Goal: Task Accomplishment & Management: Complete application form

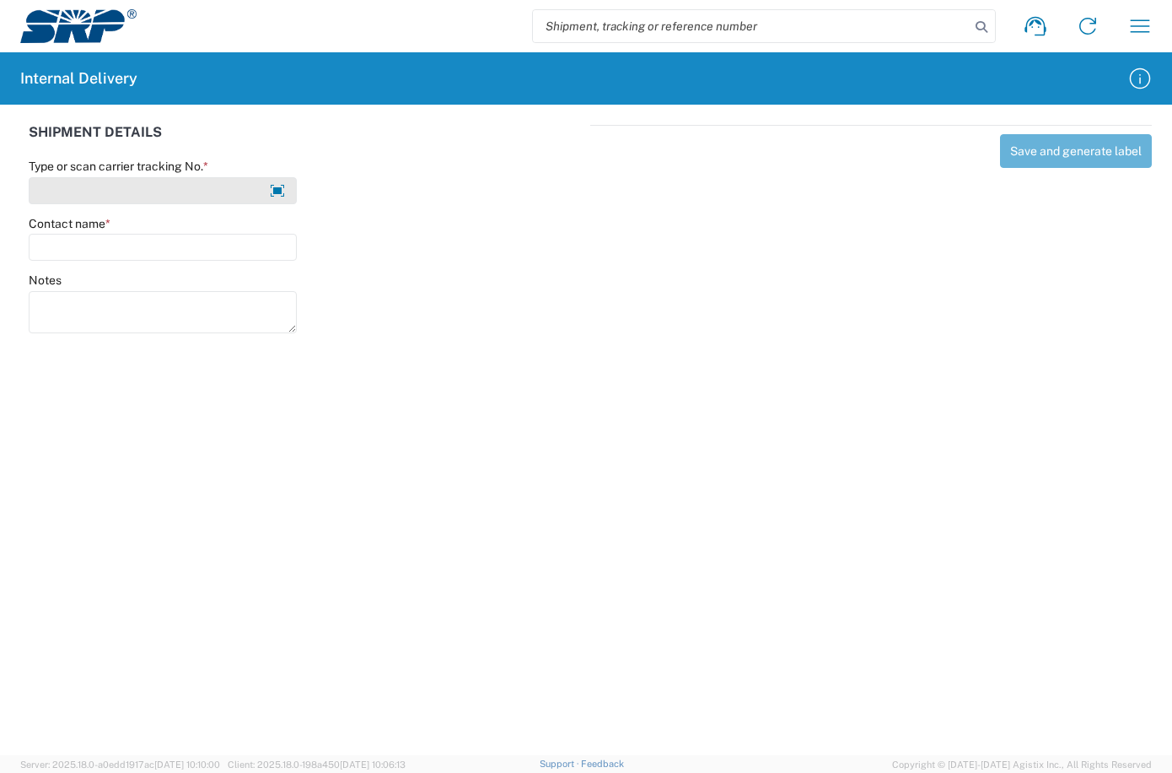
click at [240, 192] on input "Type or scan carrier tracking No. *" at bounding box center [163, 190] width 268 height 27
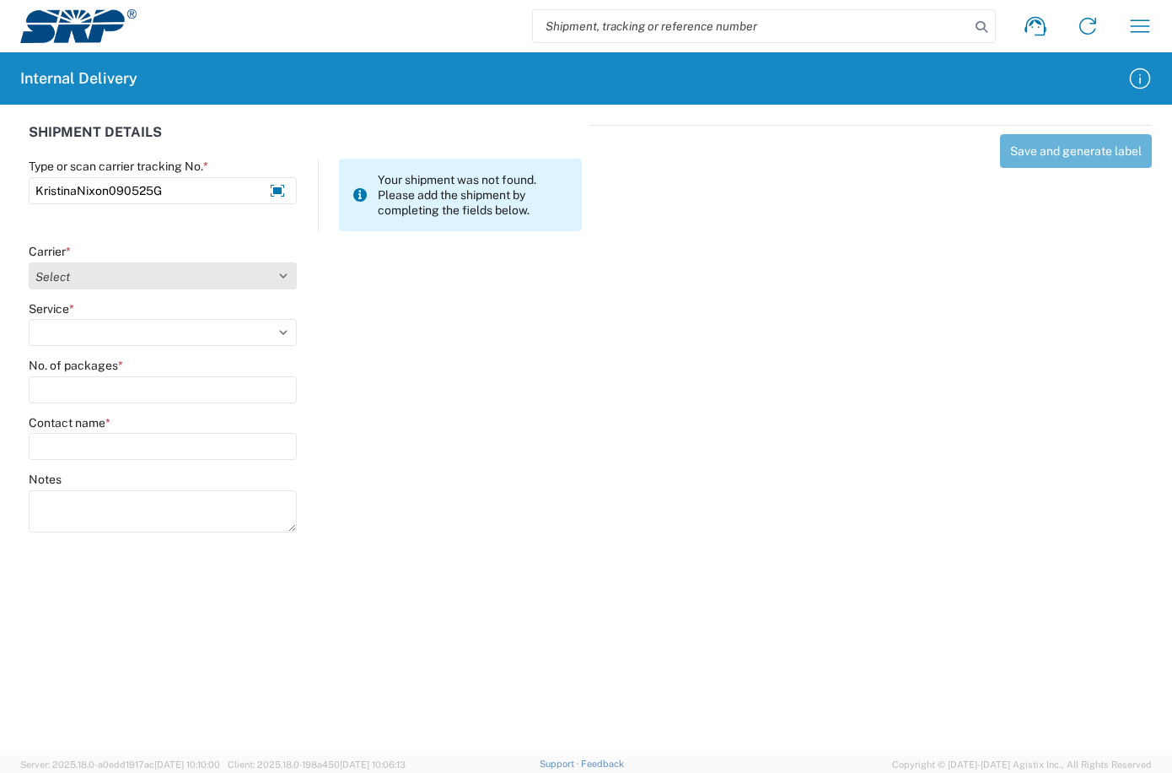
type input "KristinaNixon090525G"
click at [275, 264] on select "Select Amazon Logistics ATI Trucking BC Dimerco Logistics Empire Southwest FedE…" at bounding box center [163, 275] width 268 height 27
select select "18713"
click at [29, 262] on select "Select Amazon Logistics ATI Trucking BC Dimerco Logistics Empire Southwest FedE…" at bounding box center [163, 275] width 268 height 27
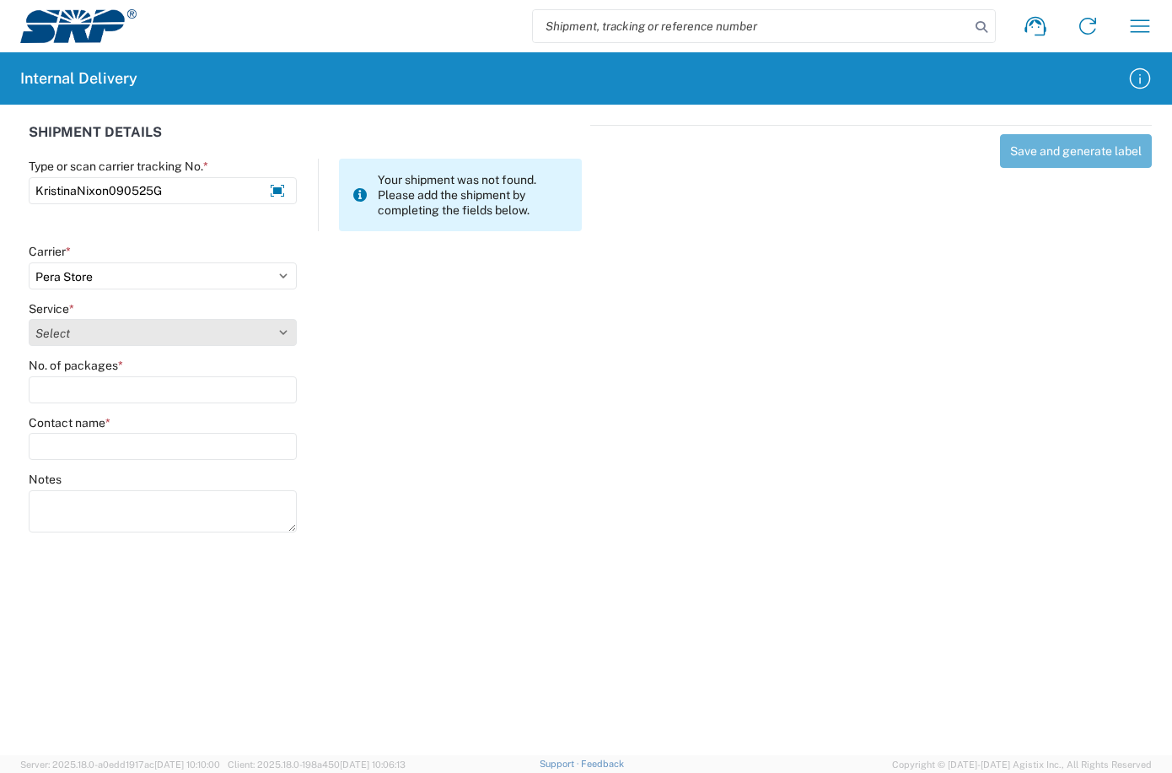
click at [262, 341] on select "Select Ground Inter-Office" at bounding box center [163, 332] width 268 height 27
select select "35763"
click at [29, 319] on select "Select Ground Inter-Office" at bounding box center [163, 332] width 268 height 27
click at [161, 401] on input "No. of packages *" at bounding box center [163, 389] width 268 height 27
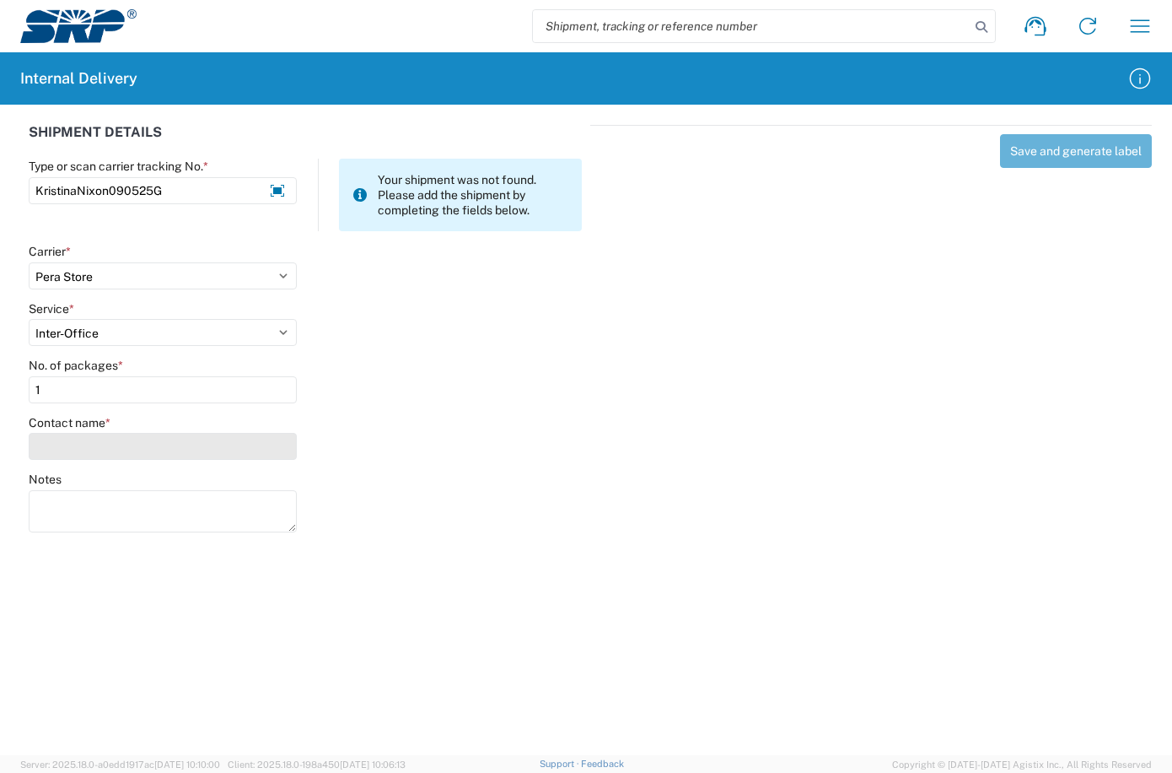
type input "1"
click at [158, 442] on input "Contact name *" at bounding box center [163, 446] width 268 height 27
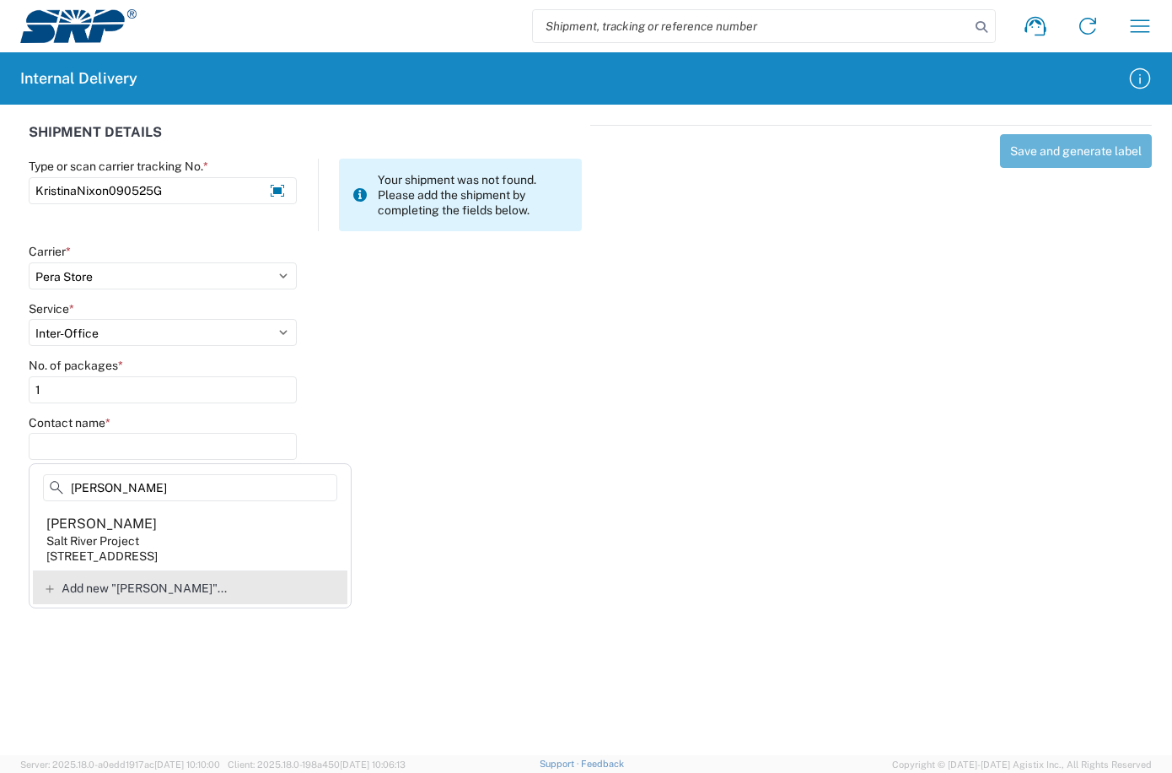
type input "[PERSON_NAME]"
click at [166, 597] on div "Add new "[PERSON_NAME]"..." at bounding box center [190, 587] width 315 height 34
type input "[PERSON_NAME]"
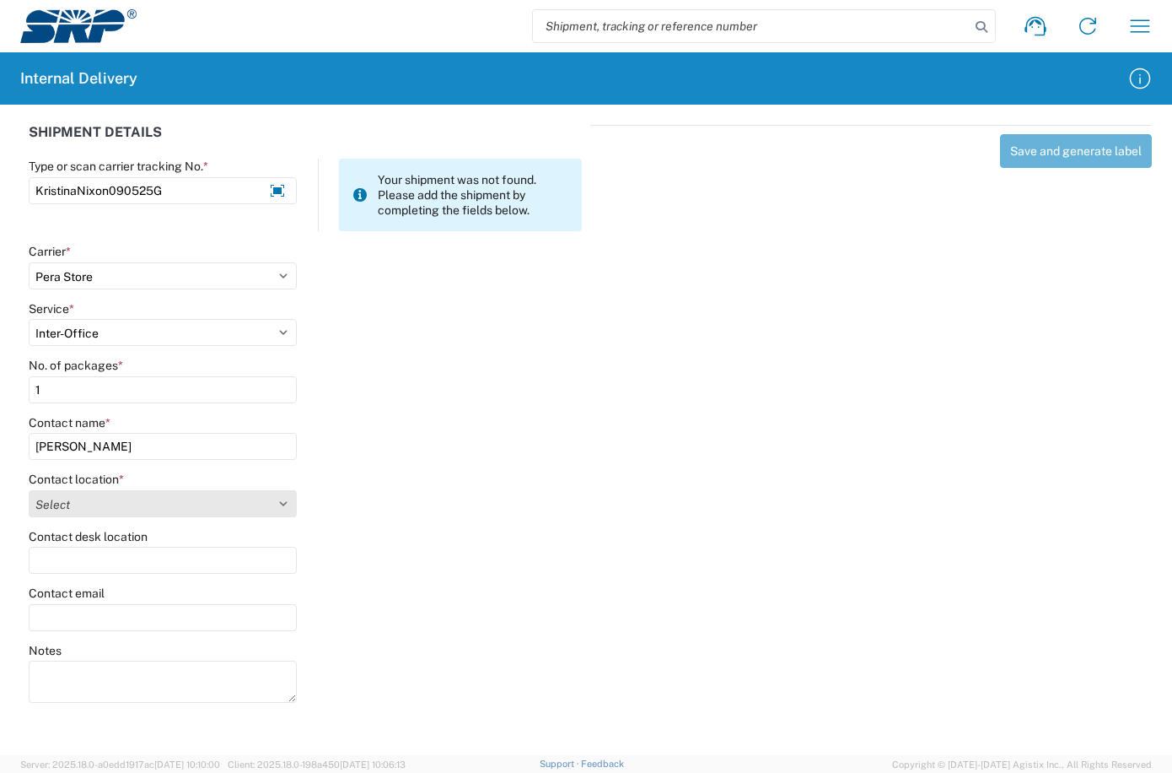
click at [286, 507] on select "Select [GEOGRAPHIC_DATA] Facility [GEOGRAPHIC_DATA] [GEOGRAPHIC_DATA] [PERSON_N…" at bounding box center [163, 503] width 268 height 27
select select "54818"
click at [29, 490] on select "Select [GEOGRAPHIC_DATA] Facility [GEOGRAPHIC_DATA] [GEOGRAPHIC_DATA] [PERSON_N…" at bounding box center [163, 503] width 268 height 27
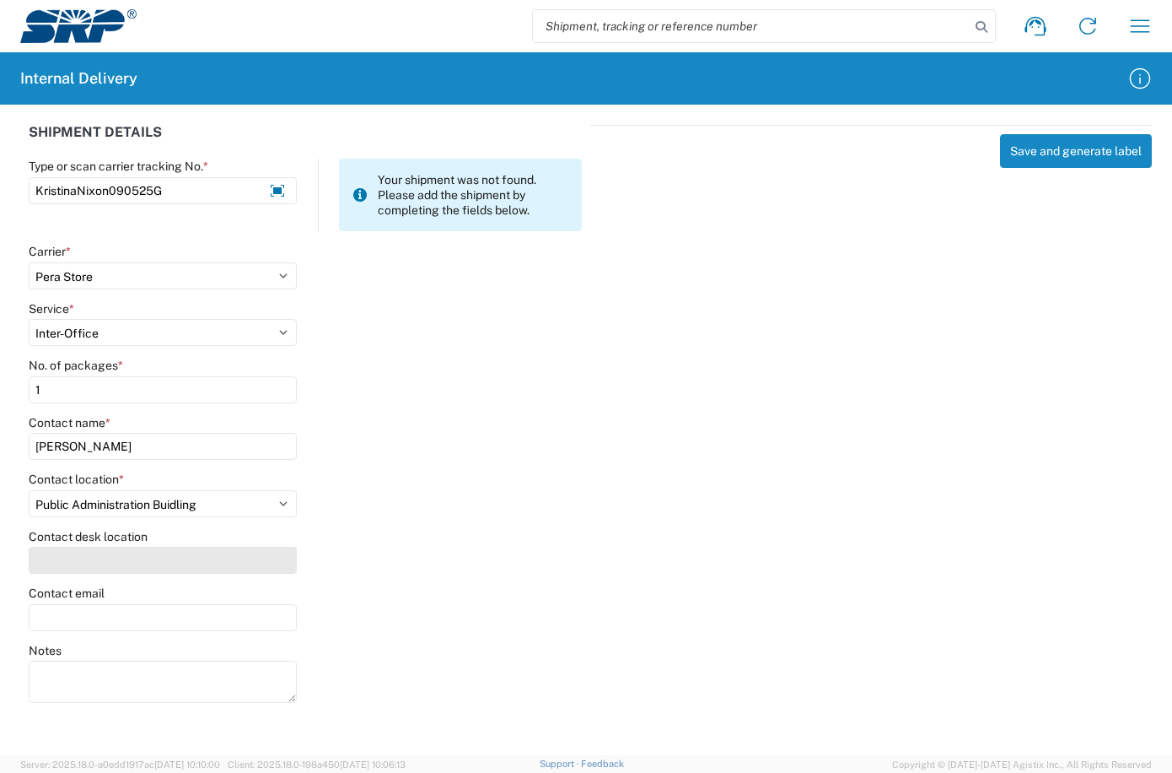
click at [180, 567] on input "Contact desk location" at bounding box center [163, 560] width 268 height 27
type input "PAB272"
click at [1059, 150] on button "Save and generate label" at bounding box center [1076, 151] width 152 height 34
select select
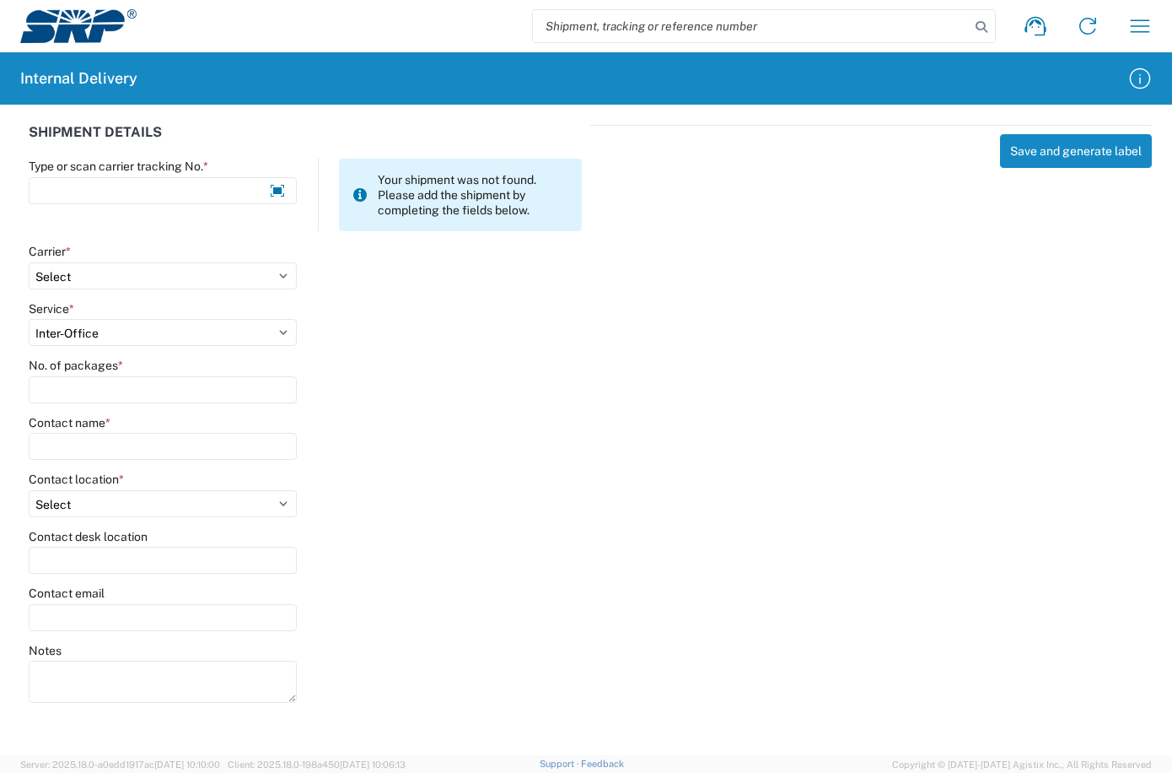
select select
